Goal: Information Seeking & Learning: Learn about a topic

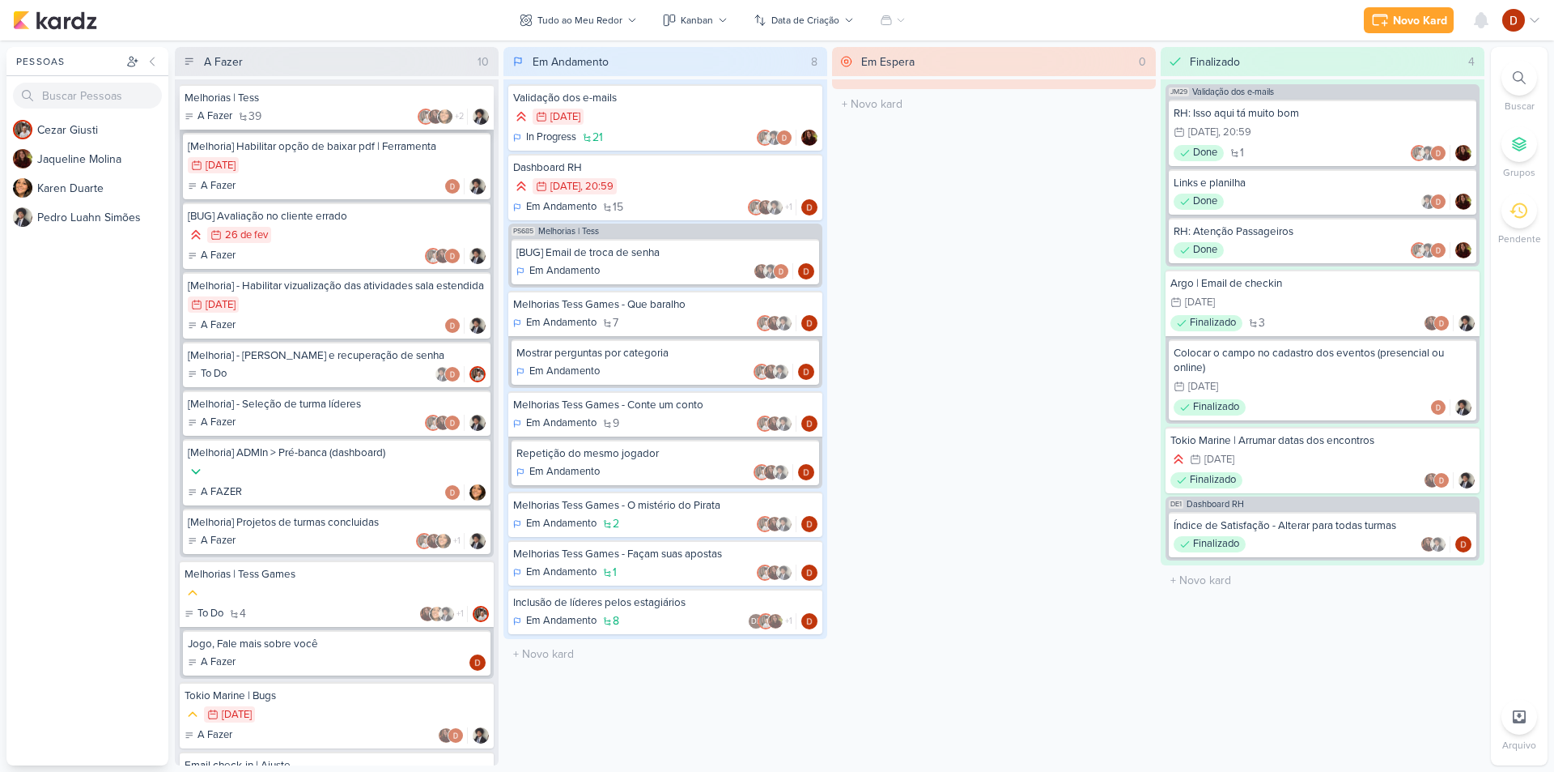
click at [317, 116] on div "A Fazer 39 +2" at bounding box center [337, 116] width 304 height 16
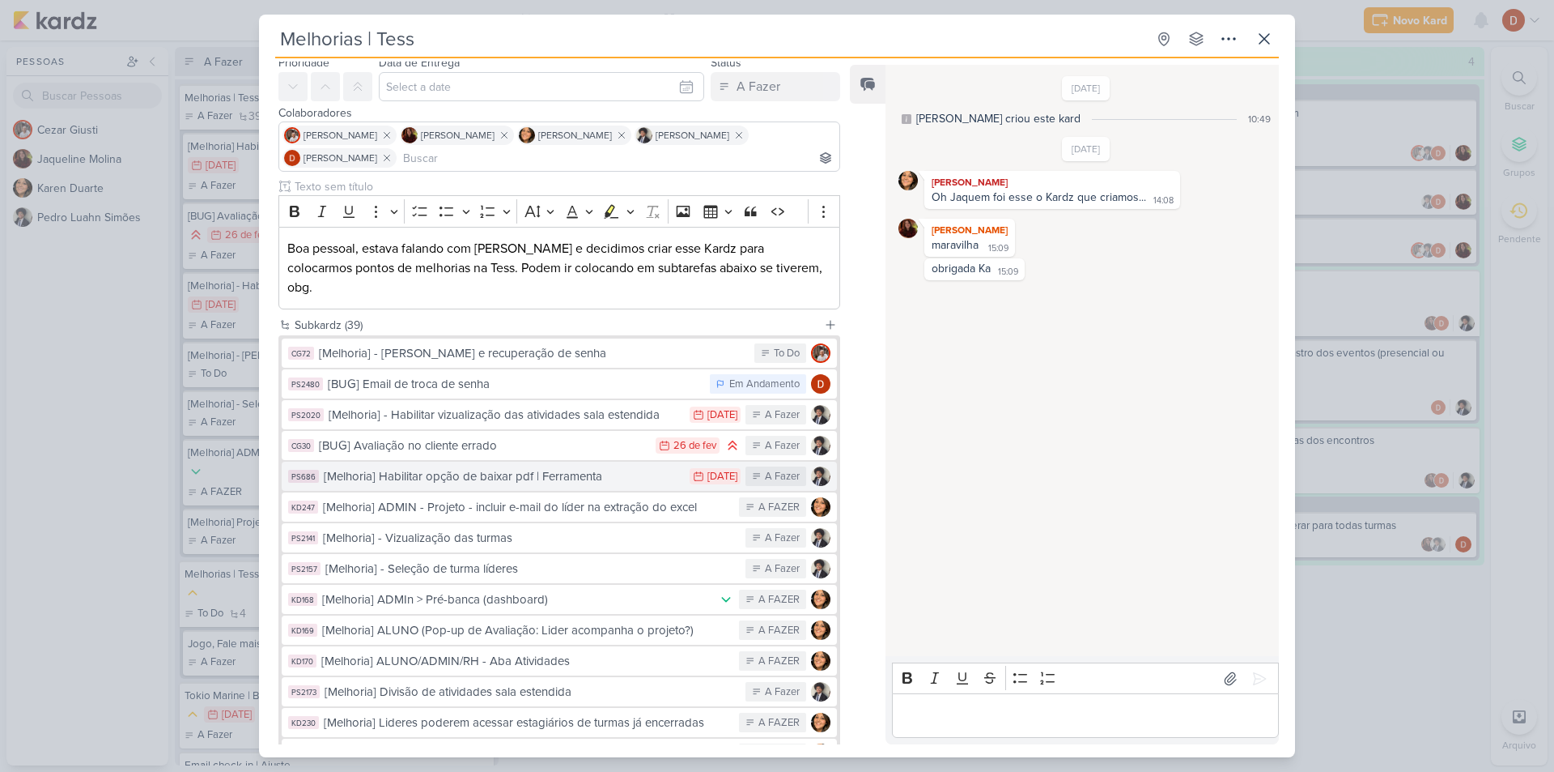
scroll to position [81, 0]
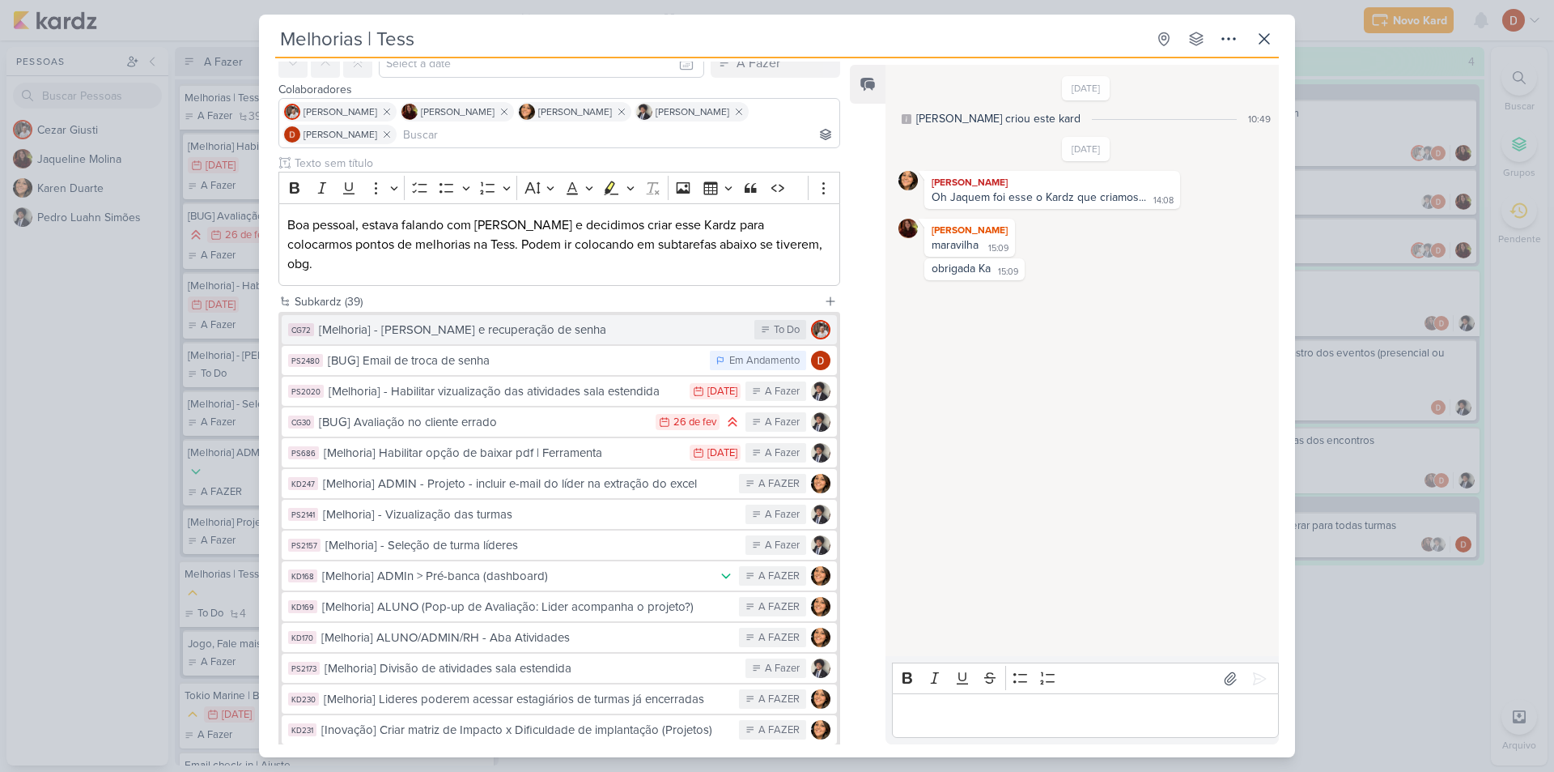
click at [566, 321] on div "[Melhoria] - [PERSON_NAME] e recuperação de senha" at bounding box center [532, 330] width 427 height 19
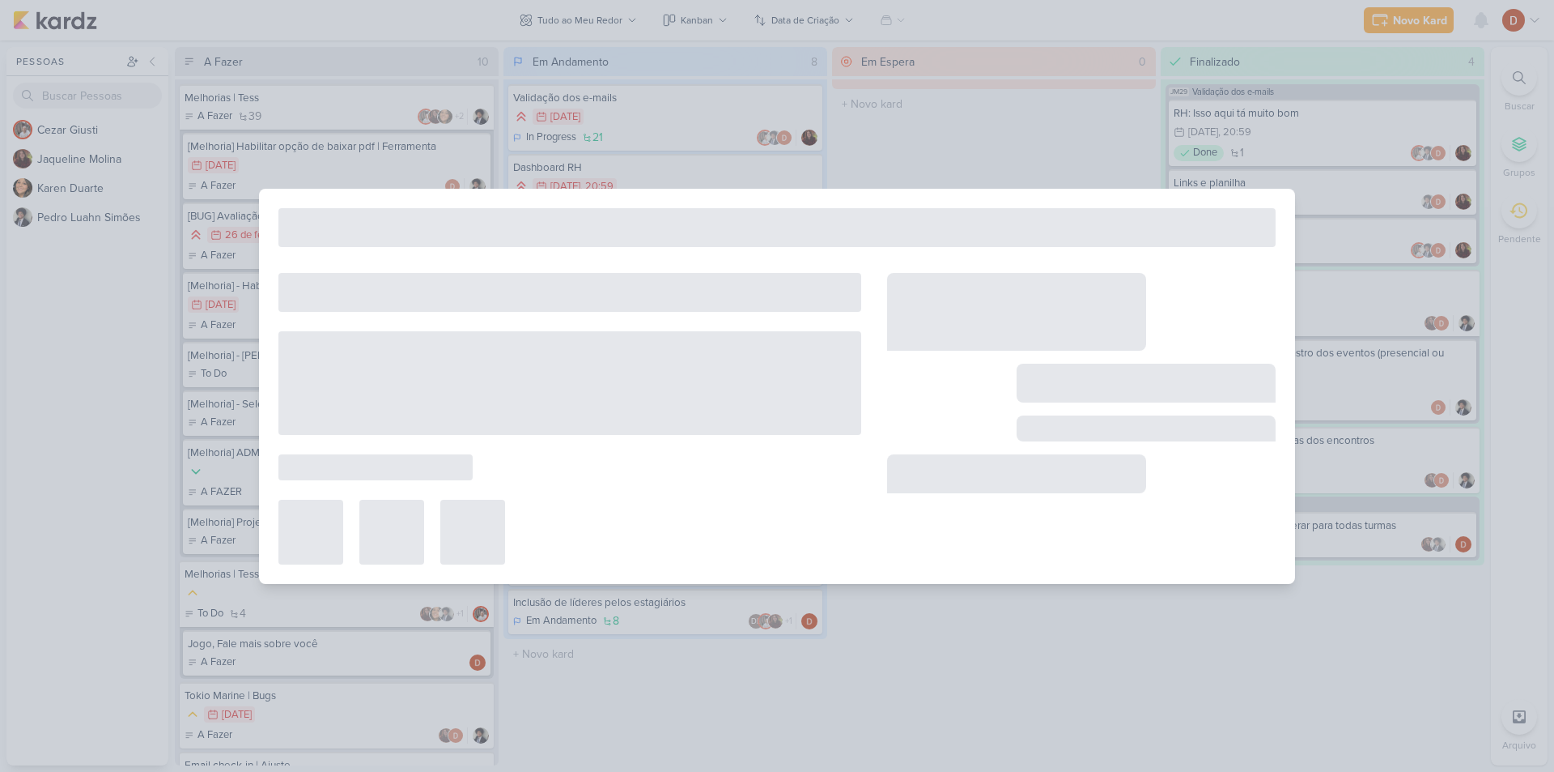
type input "[Melhoria] - [PERSON_NAME] e recuperação de senha"
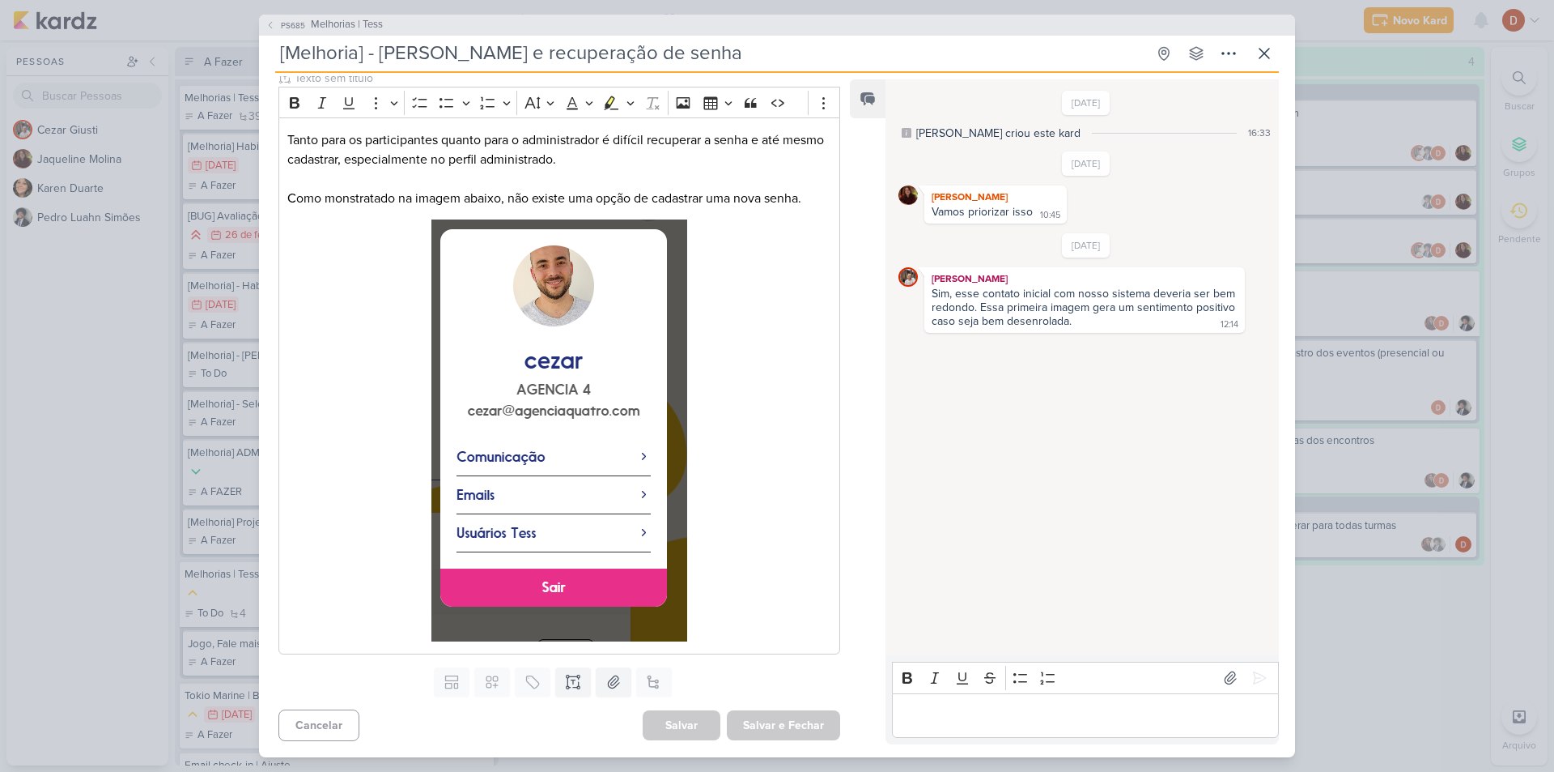
scroll to position [77, 0]
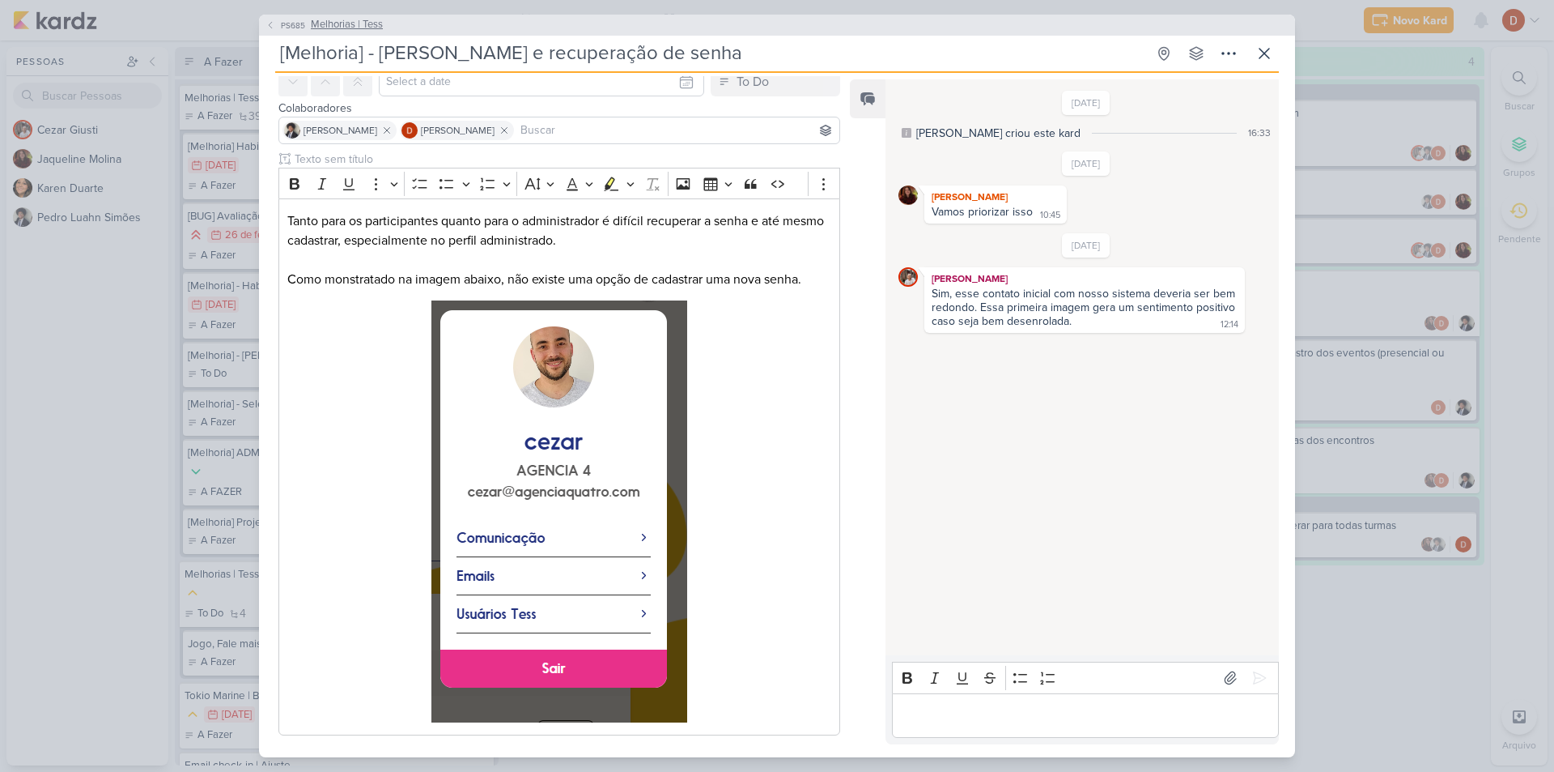
click at [331, 23] on span "Melhorias | Tess" at bounding box center [347, 25] width 72 height 16
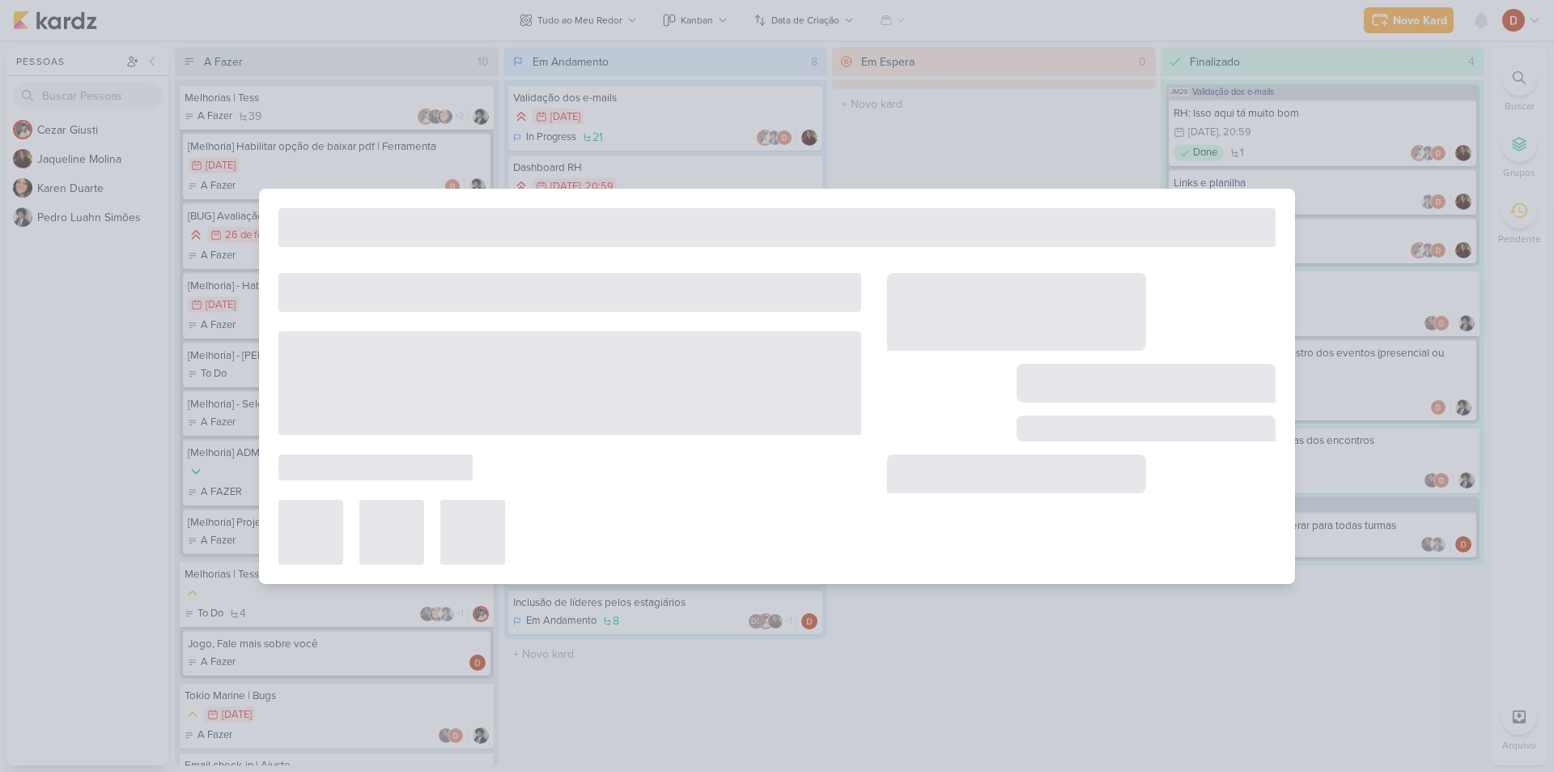
type input "Melhorias | Tess"
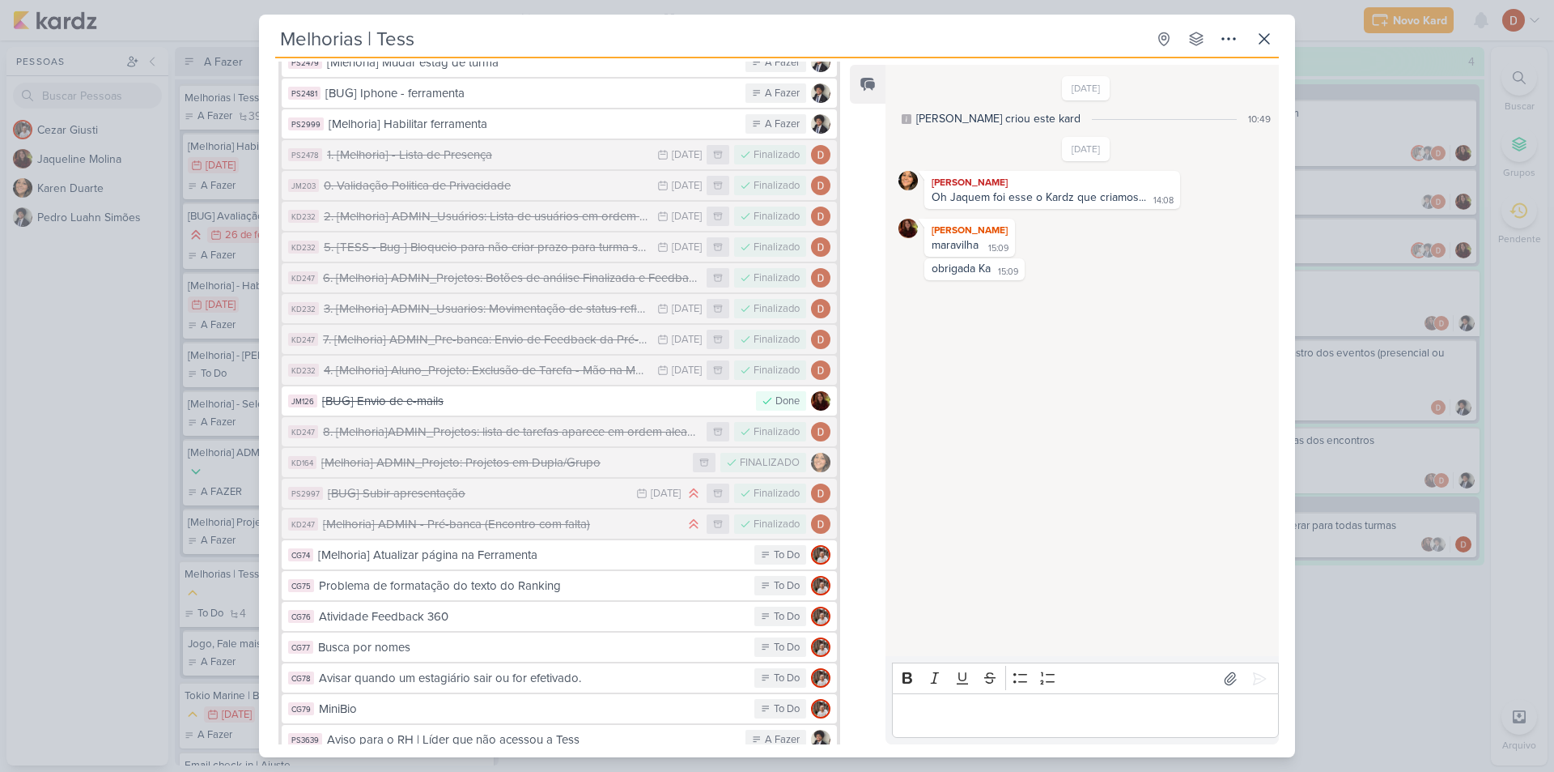
scroll to position [924, 0]
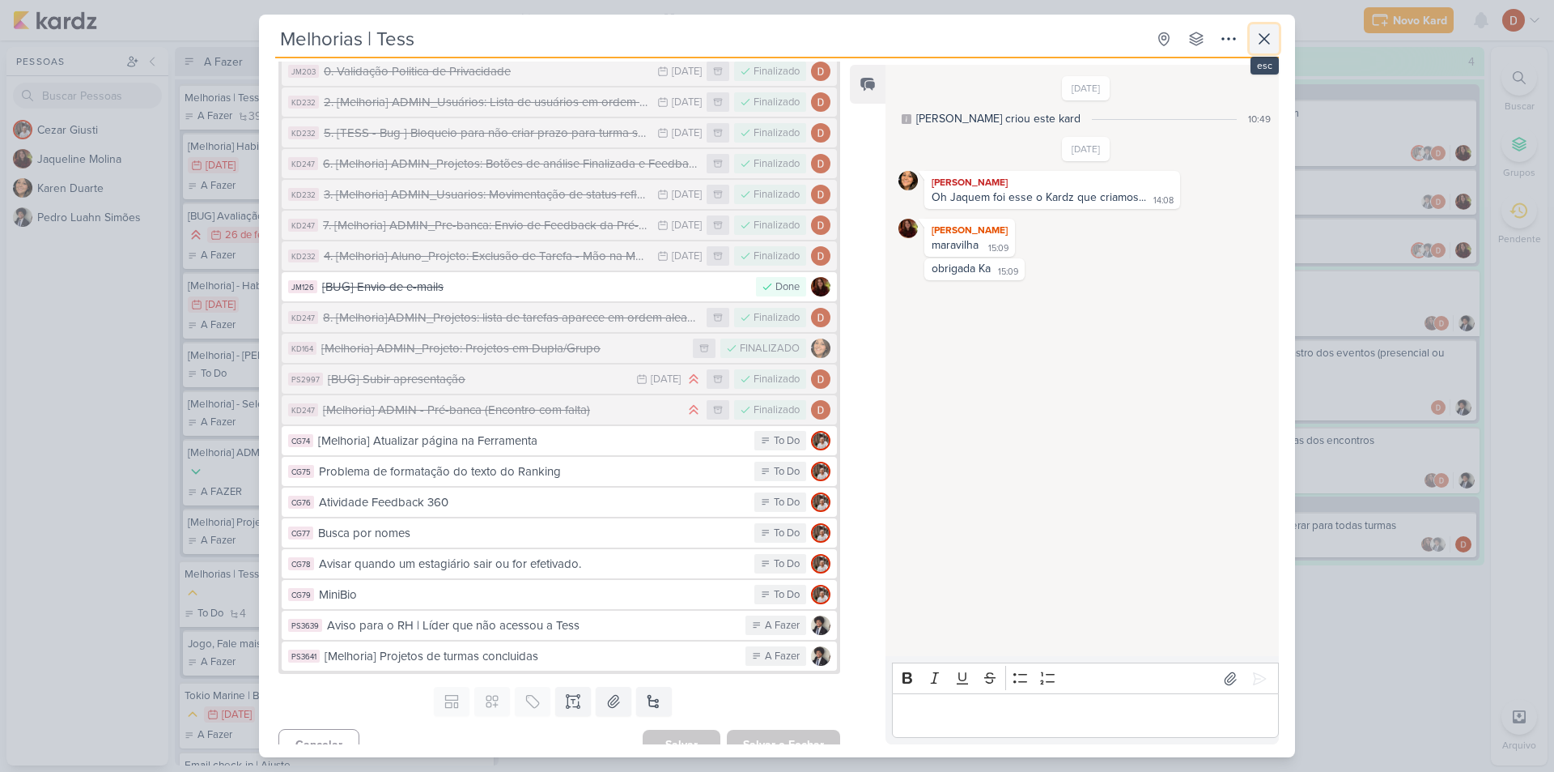
click at [1264, 44] on icon at bounding box center [1264, 38] width 19 height 19
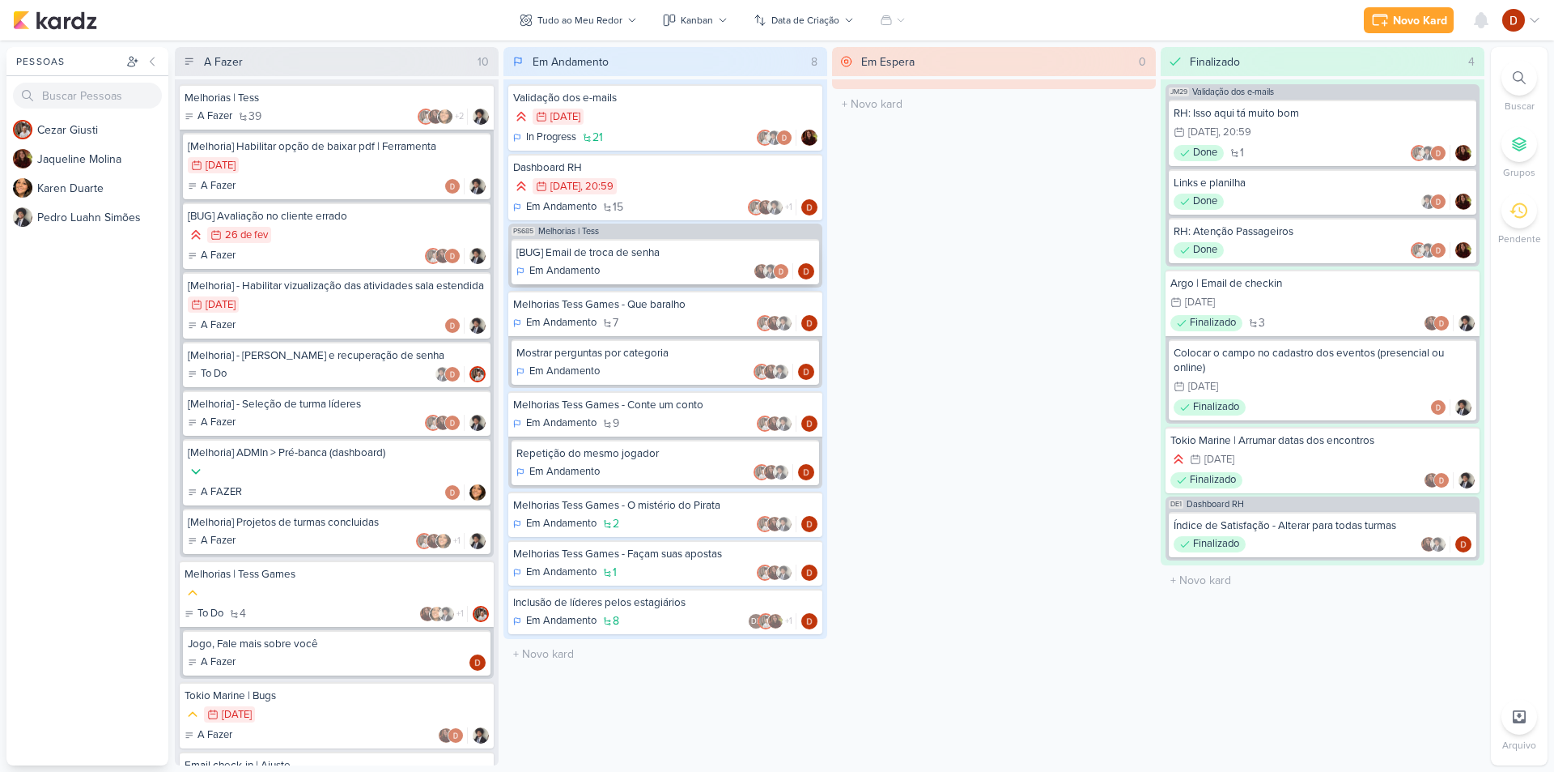
click at [632, 257] on div "[BUG] Email de troca de senha" at bounding box center [666, 252] width 298 height 15
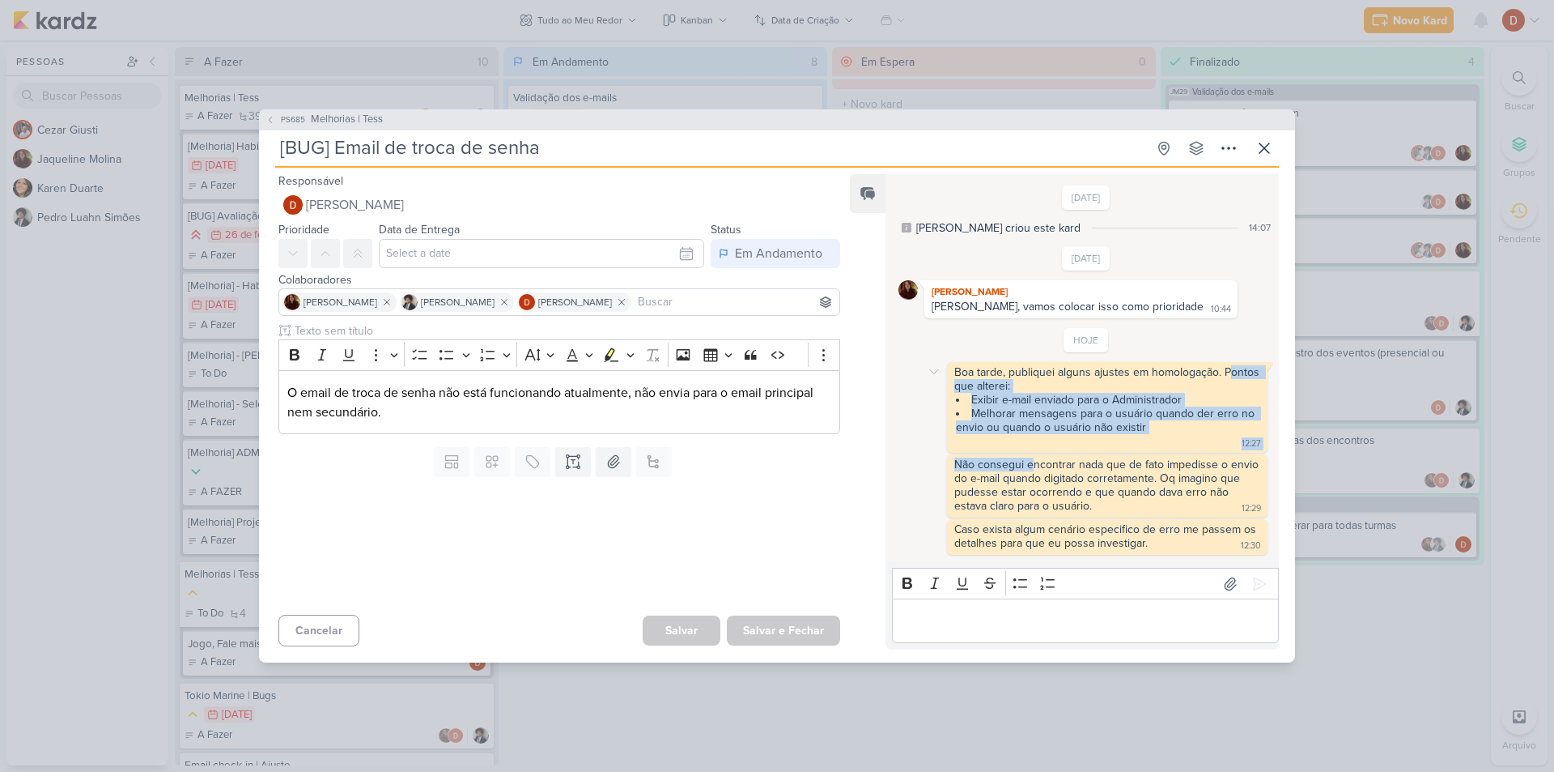
drag, startPoint x: 971, startPoint y: 402, endPoint x: 1032, endPoint y: 458, distance: 82.5
click at [1032, 458] on div "HOJE Boa tarde, publiquei alguns ajustes em homologação. Pontos que alterei: Ex…" at bounding box center [1087, 441] width 376 height 227
click at [1032, 458] on div "Não consegui encontrar nada que de fato impedisse o envio do e-mail quando digi…" at bounding box center [1108, 484] width 308 height 55
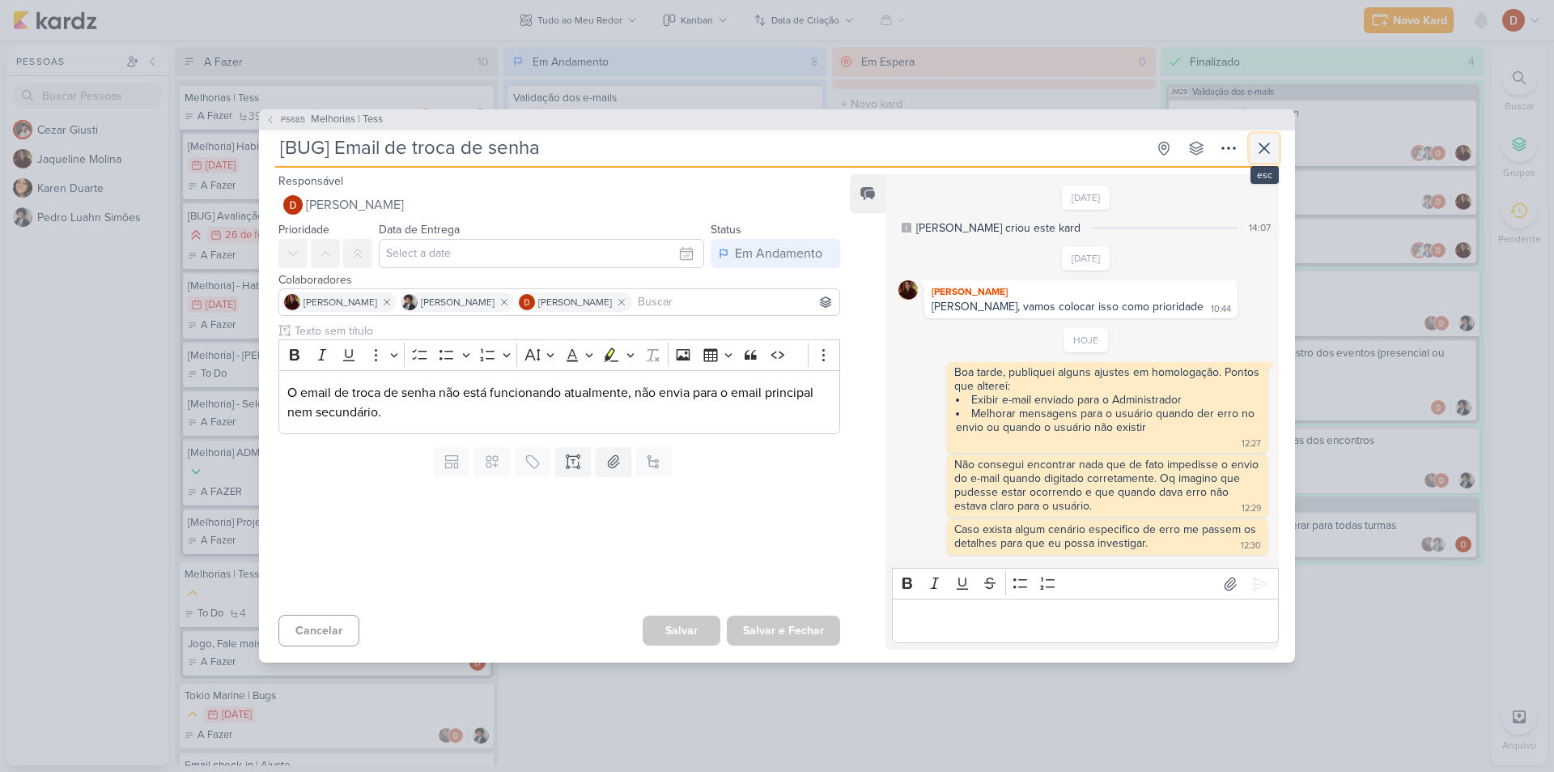
click at [1261, 152] on icon at bounding box center [1264, 147] width 19 height 19
